Goal: Task Accomplishment & Management: Use online tool/utility

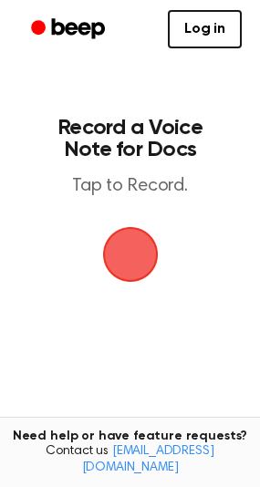
click at [137, 256] on span "button" at bounding box center [130, 255] width 56 height 56
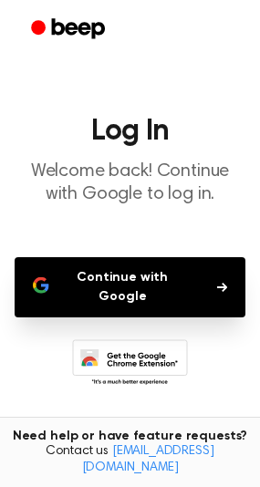
click at [128, 297] on button "Continue with Google" at bounding box center [130, 287] width 231 height 60
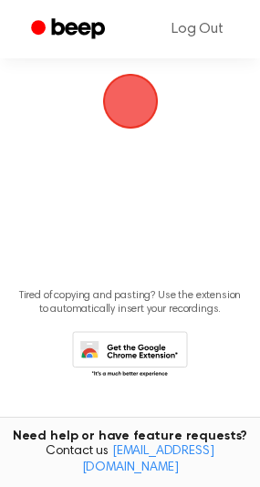
scroll to position [157, 0]
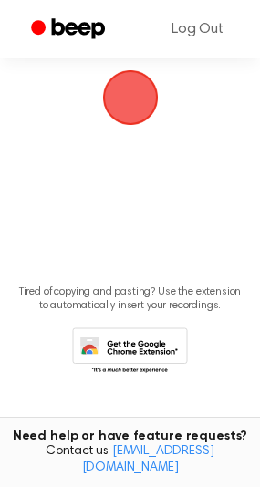
click at [160, 347] on icon at bounding box center [130, 353] width 116 height 50
